Goal: Use online tool/utility: Utilize a website feature to perform a specific function

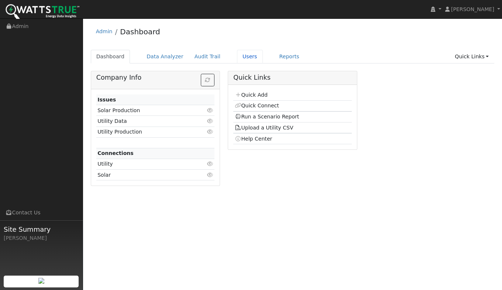
click at [239, 58] on link "Users" at bounding box center [250, 57] width 26 height 14
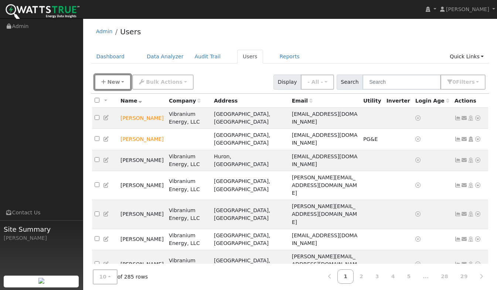
click at [116, 85] on span "New" at bounding box center [113, 82] width 13 height 6
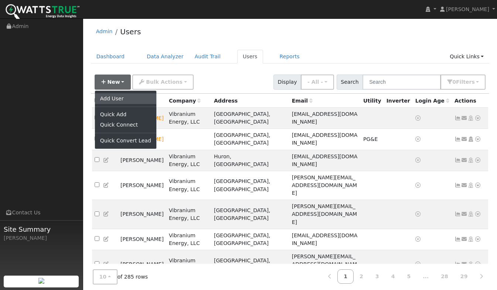
click at [117, 94] on link "Add User" at bounding box center [125, 98] width 61 height 10
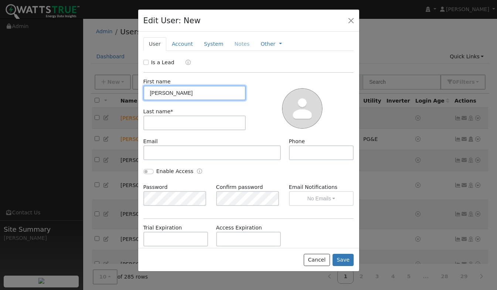
type input "[PERSON_NAME]"
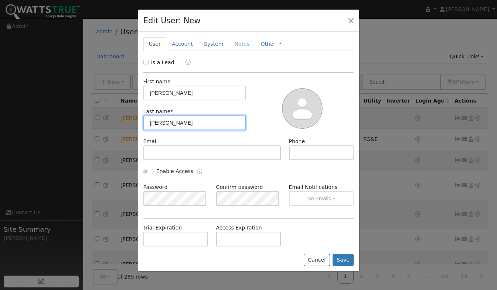
type input "[PERSON_NAME]"
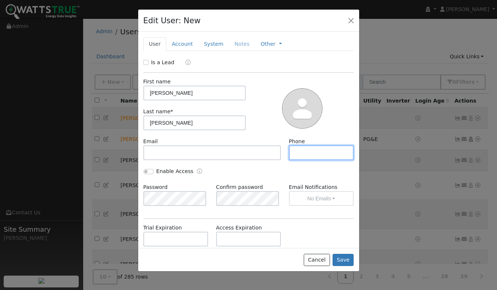
click at [302, 153] on input "text" at bounding box center [321, 153] width 65 height 15
type input "9255502666"
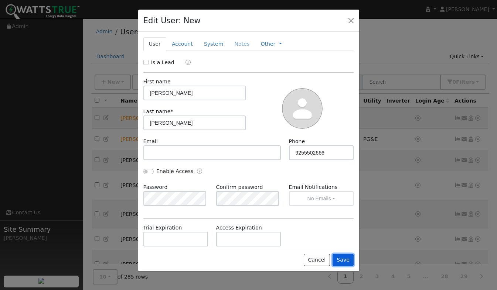
click at [339, 263] on button "Save" at bounding box center [342, 260] width 21 height 13
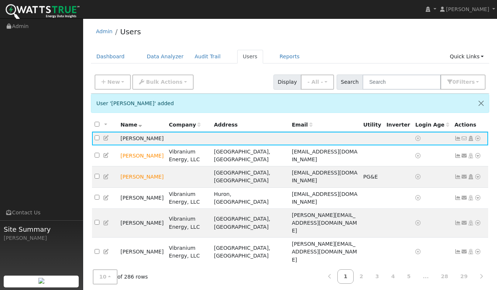
click at [479, 140] on icon at bounding box center [477, 138] width 7 height 5
click at [0, 0] on link "Utility" at bounding box center [0, 0] width 0 height 0
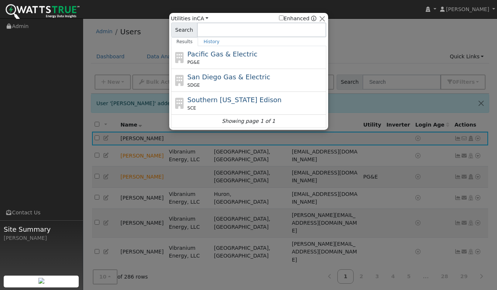
click at [206, 58] on span "Pacific Gas & Electric" at bounding box center [222, 54] width 70 height 8
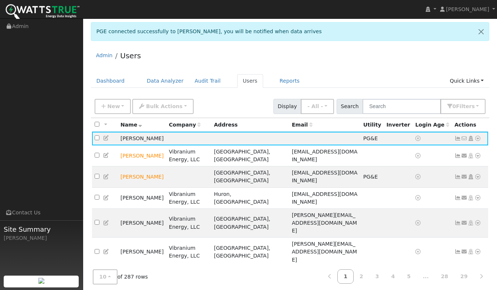
click at [106, 139] on icon at bounding box center [106, 138] width 7 height 5
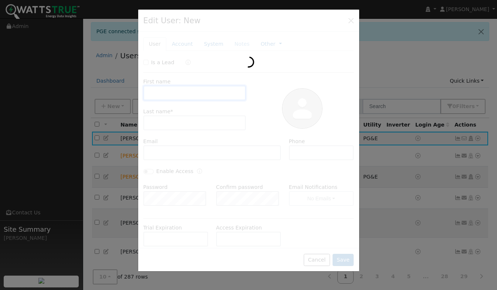
type input "[PERSON_NAME]"
type input "9255502666"
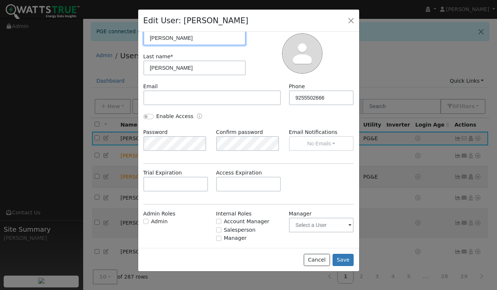
scroll to position [70, 0]
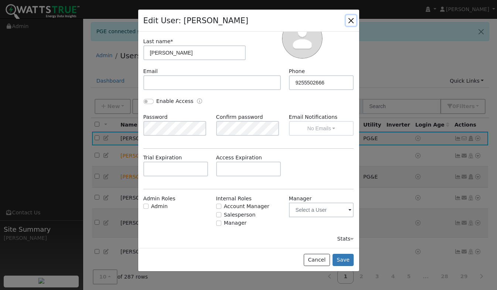
click at [352, 16] on button "button" at bounding box center [351, 20] width 10 height 10
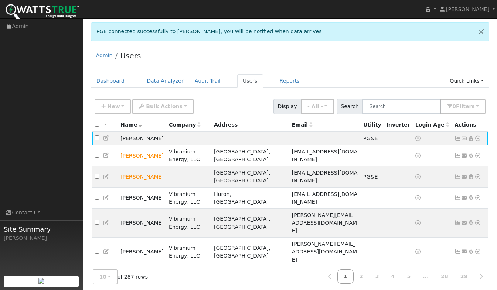
click at [478, 136] on link at bounding box center [477, 139] width 7 height 8
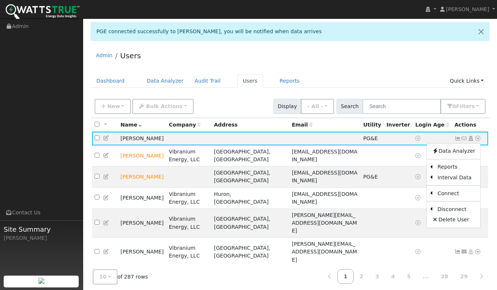
click at [0, 0] on link "Scenario" at bounding box center [0, 0] width 0 height 0
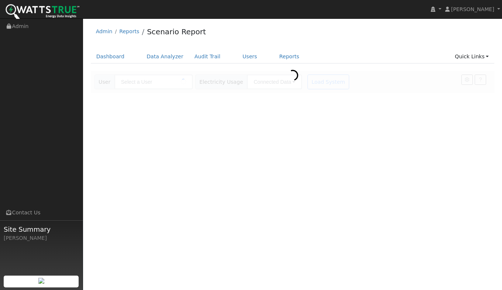
type input "[PERSON_NAME]"
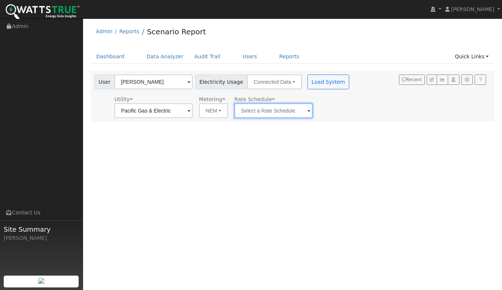
click at [193, 113] on input "text" at bounding box center [153, 110] width 78 height 15
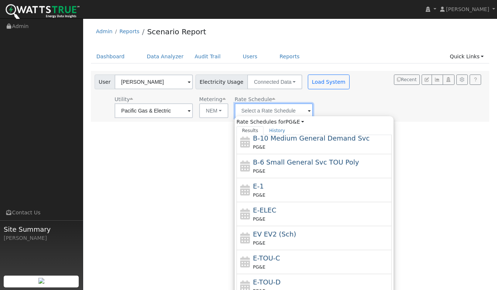
scroll to position [81, 0]
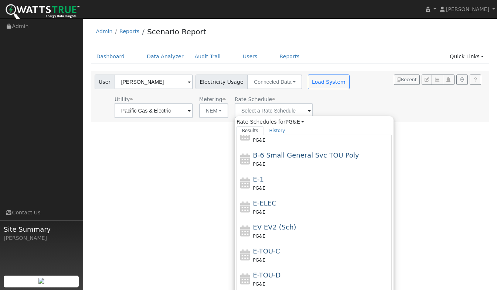
click at [274, 277] on div "E-TOU-D PG&E" at bounding box center [321, 279] width 137 height 18
type input "E-TOU-D"
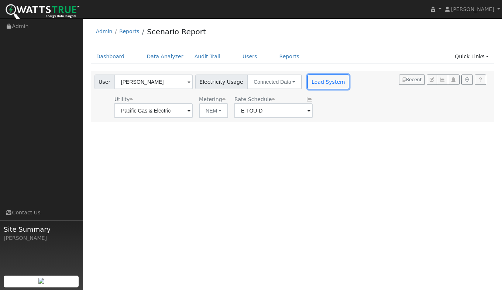
click at [312, 82] on button "Load System" at bounding box center [329, 82] width 42 height 15
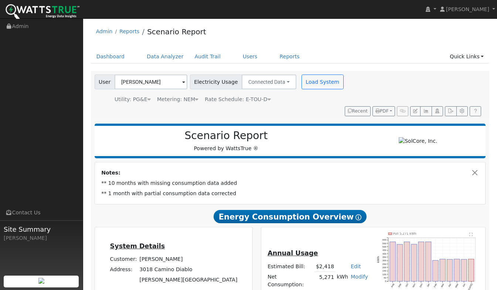
scroll to position [141, 0]
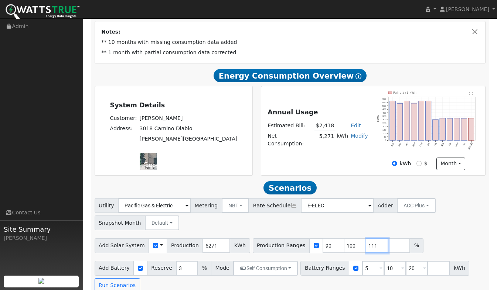
click at [367, 239] on input "111" at bounding box center [377, 246] width 22 height 15
click at [367, 239] on input "112" at bounding box center [377, 246] width 22 height 15
click at [367, 239] on input "113" at bounding box center [377, 246] width 22 height 15
click at [367, 239] on input "114" at bounding box center [377, 246] width 22 height 15
type input "150"
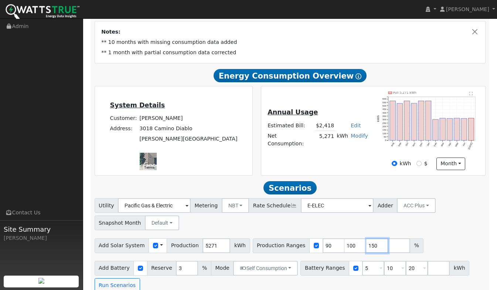
click at [367, 239] on input "150" at bounding box center [377, 246] width 22 height 15
click at [396, 218] on div "Utility Pacific Gas & Electric Metering NBT NEM NBT Rate Schedule E-ELEC Adder …" at bounding box center [290, 213] width 394 height 35
click at [379, 265] on span at bounding box center [380, 269] width 3 height 8
drag, startPoint x: 359, startPoint y: 260, endPoint x: 351, endPoint y: 260, distance: 8.1
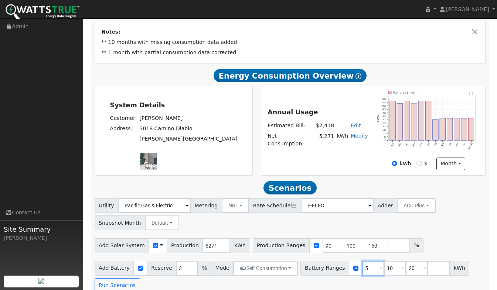
click at [362, 261] on input "5" at bounding box center [373, 268] width 22 height 15
type input "10"
type input "13.5"
click at [384, 261] on input "13.5" at bounding box center [395, 268] width 22 height 15
click at [426, 236] on div "Add Solar System Use CSV Data Production 5271 kWh Production Ranges 90 100 150 %" at bounding box center [290, 244] width 394 height 17
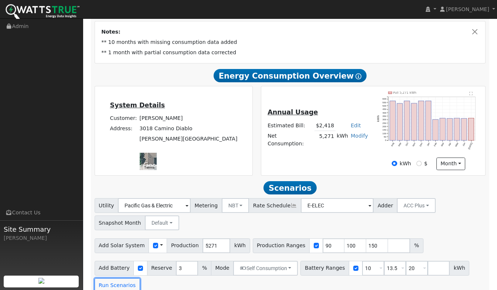
click at [107, 278] on button "Run Scenarios" at bounding box center [117, 285] width 45 height 15
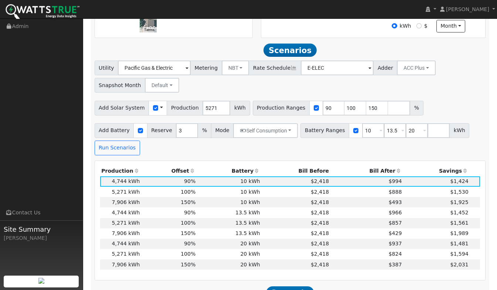
scroll to position [290, 0]
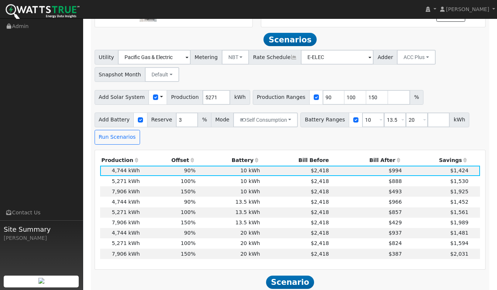
click at [142, 249] on td "150%" at bounding box center [169, 254] width 56 height 10
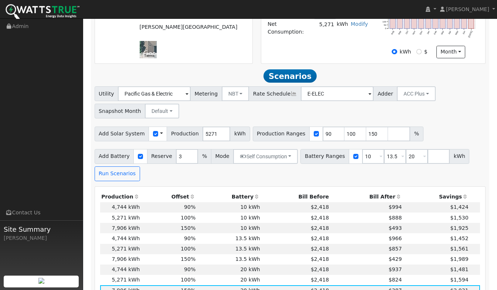
scroll to position [332, 0]
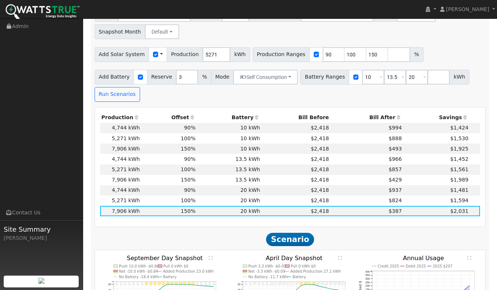
click at [243, 175] on td "13.5 kWh" at bounding box center [229, 180] width 64 height 10
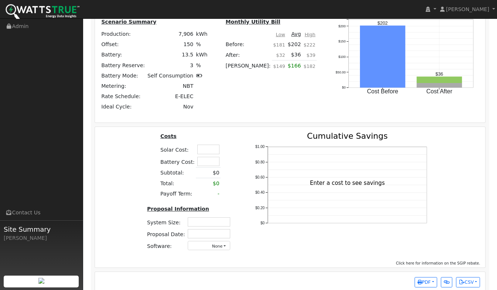
scroll to position [712, 0]
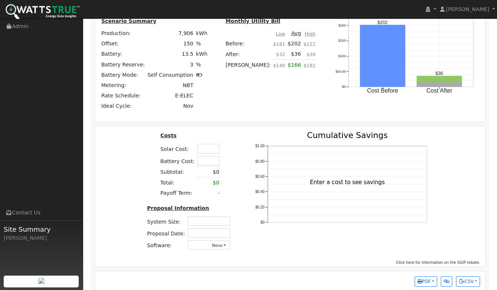
click at [199, 144] on input "text" at bounding box center [208, 148] width 22 height 9
type input "6"
click at [234, 139] on div "Costs Solar Cost: 8232 Battery Cost: Subtotal: $0 Total: $0 Payoff Term: - Prop…" at bounding box center [190, 193] width 104 height 125
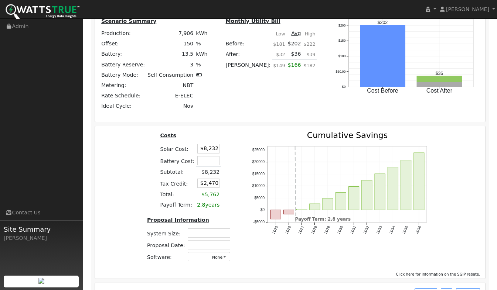
drag, startPoint x: 197, startPoint y: 138, endPoint x: 263, endPoint y: 136, distance: 65.8
click at [263, 136] on div "Costs Solar Cost: $8,232 Battery Cost: Subtotal: $8,232 Tax Credit: $2,470 Tota…" at bounding box center [290, 199] width 396 height 137
type input "$11,760"
type input "$3,528"
click at [234, 131] on div "Costs Solar Cost: $11,760 Battery Cost: Subtotal: $8,232 Tax Credit: $3,528 Tot…" at bounding box center [190, 199] width 104 height 137
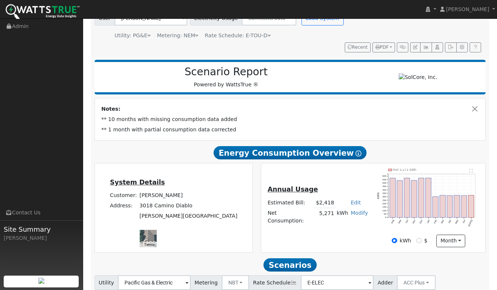
scroll to position [37, 0]
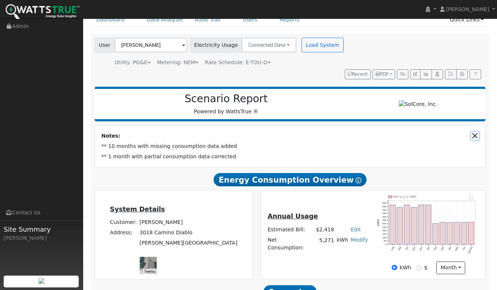
click at [474, 132] on button "Close" at bounding box center [475, 136] width 8 height 8
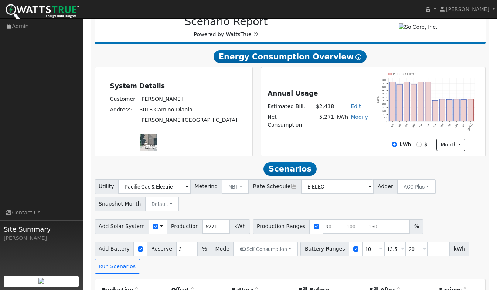
scroll to position [124, 0]
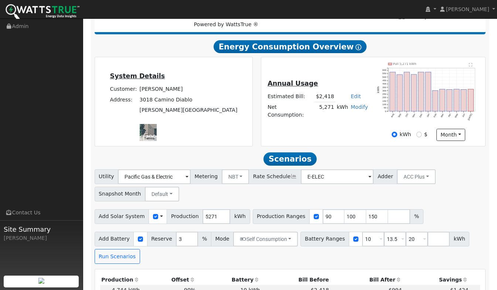
click at [188, 173] on span at bounding box center [186, 177] width 3 height 8
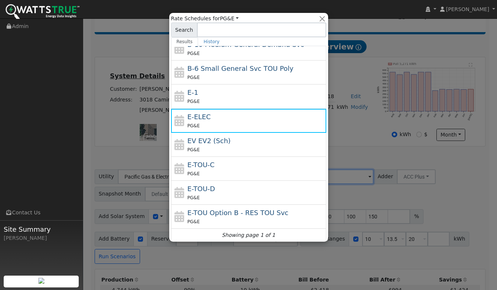
scroll to position [81, 0]
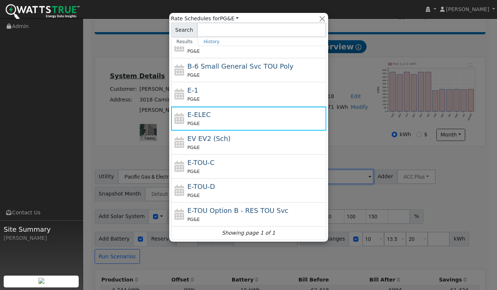
click at [215, 189] on div "E-TOU-D PG&E" at bounding box center [255, 191] width 137 height 18
type input "E-TOU-D"
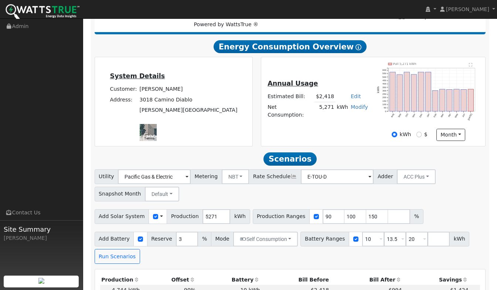
click at [389, 185] on div "Utility Pacific Gas & Electric Metering NBT NEM NBT Rate Schedule E-TOU-D Adder…" at bounding box center [290, 184] width 394 height 35
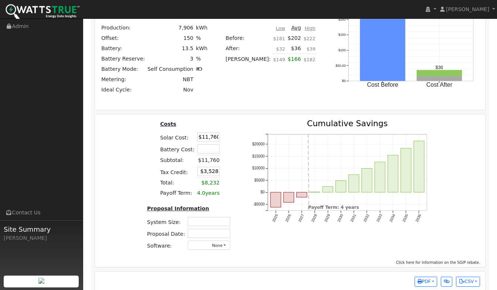
scroll to position [635, 0]
